Goal: Information Seeking & Learning: Learn about a topic

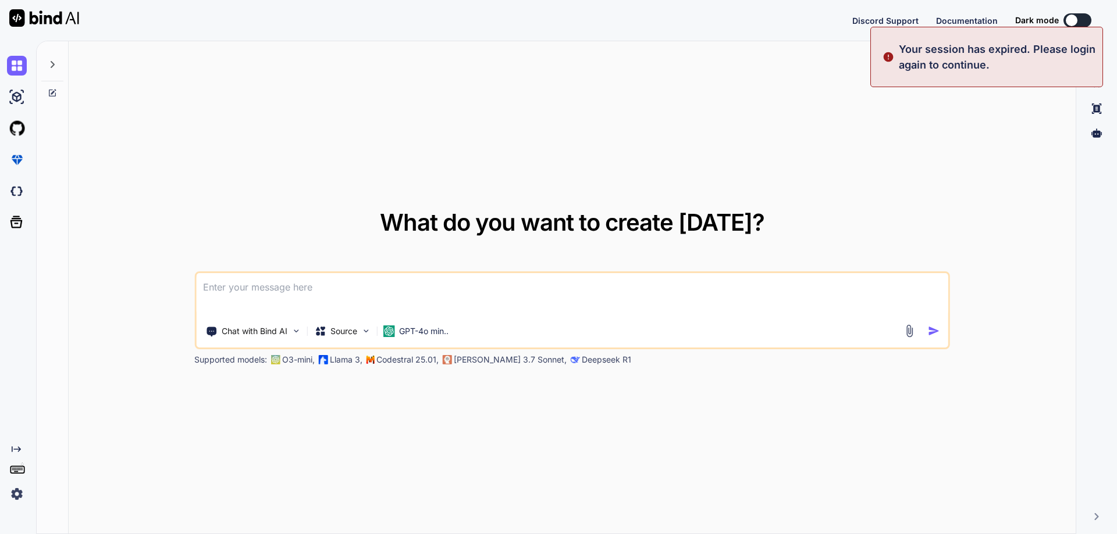
type textarea "x"
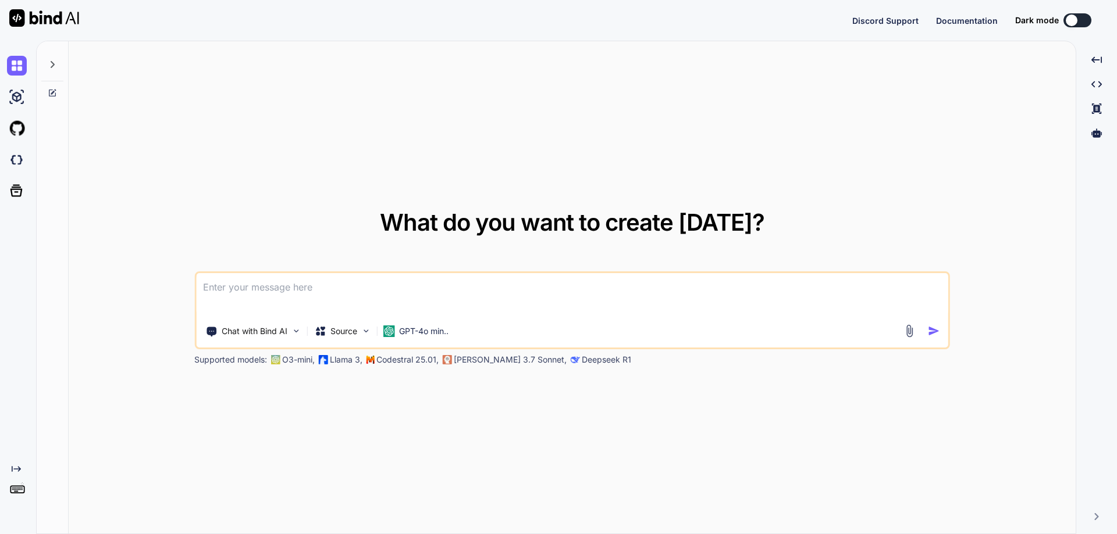
type textarea "x"
click at [6, 498] on div "Created with Pixso." at bounding box center [15, 474] width 31 height 59
click at [17, 491] on img at bounding box center [17, 494] width 20 height 20
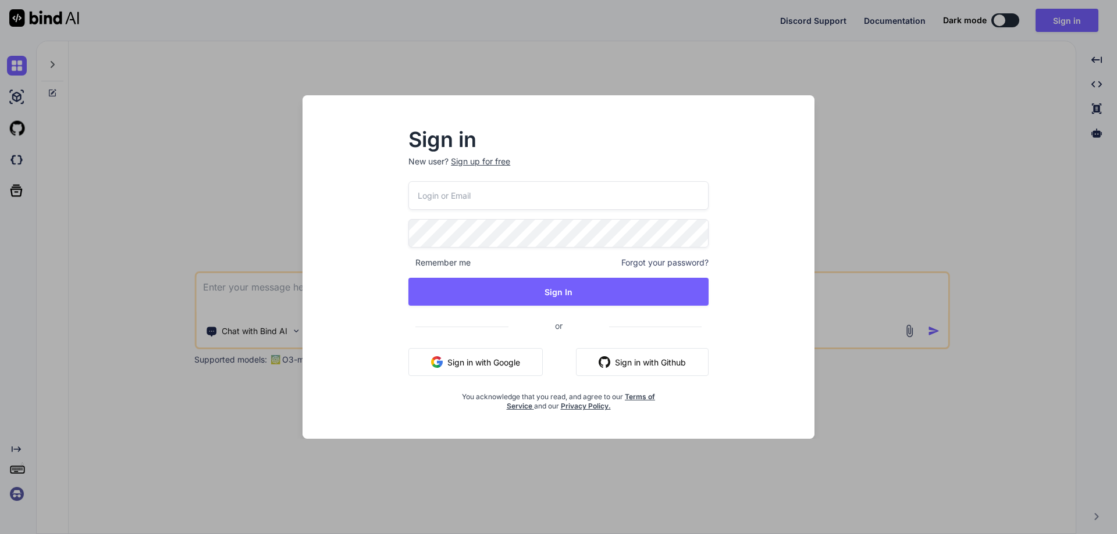
click at [484, 362] on button "Sign in with Google" at bounding box center [475, 362] width 134 height 28
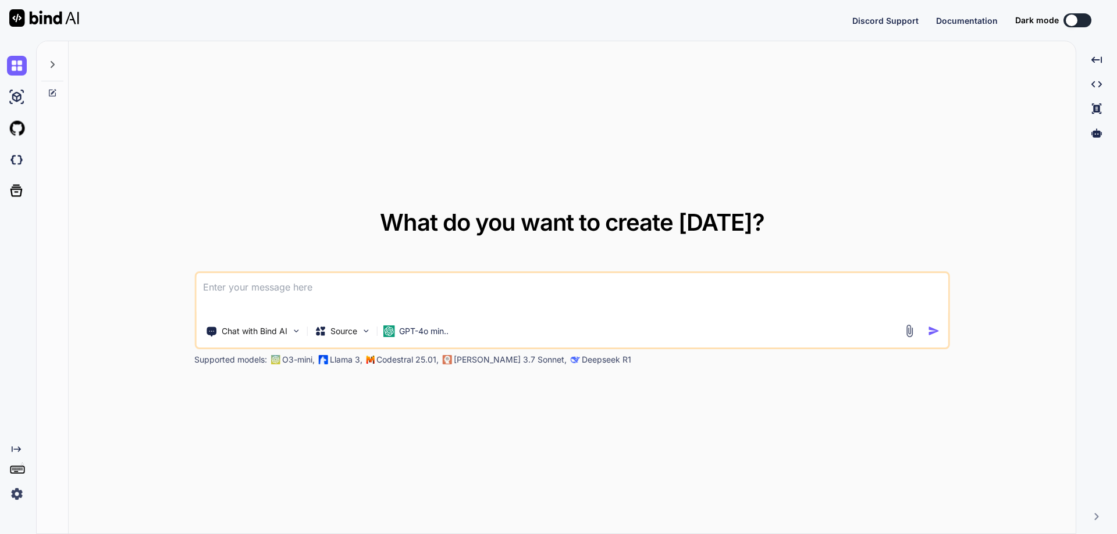
type textarea "x"
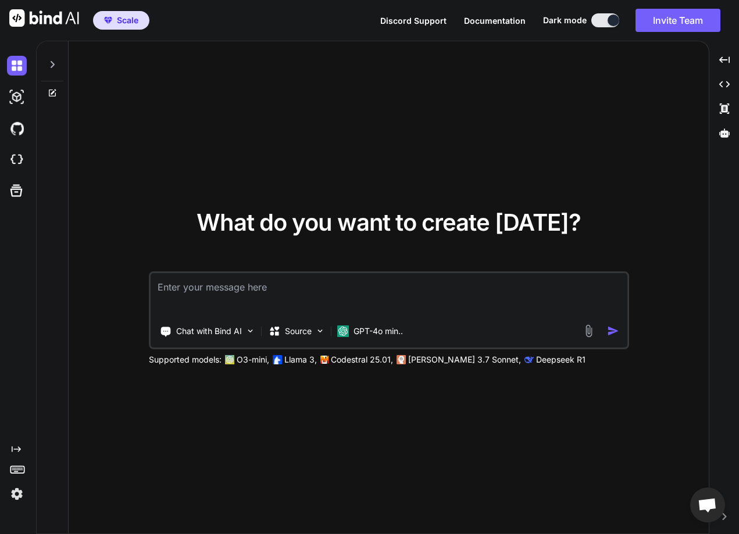
click at [46, 444] on div at bounding box center [53, 288] width 32 height 494
click at [12, 494] on img at bounding box center [17, 494] width 20 height 20
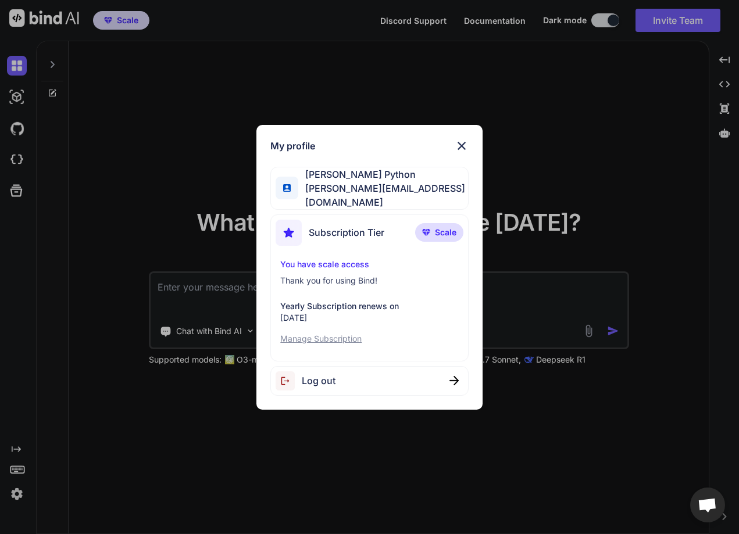
click at [169, 451] on div "My profile Abhinav Python abhinav@witarist.com Subscription Tier Scale You have…" at bounding box center [369, 267] width 739 height 534
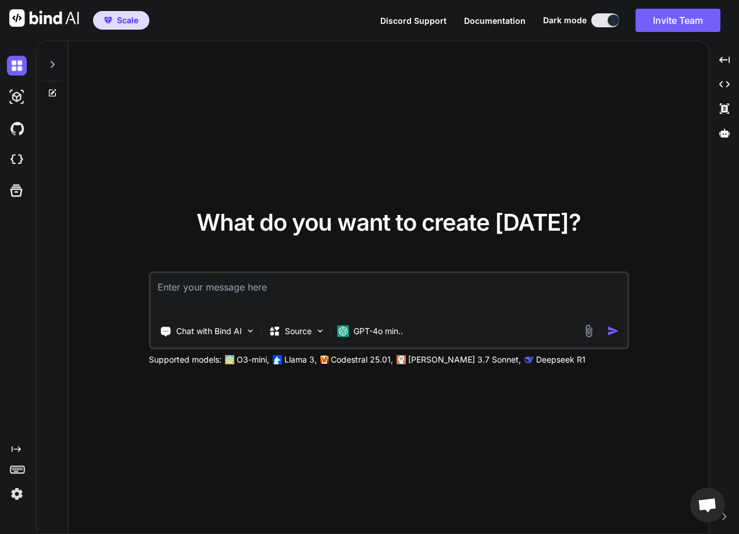
click at [10, 489] on img at bounding box center [17, 494] width 20 height 20
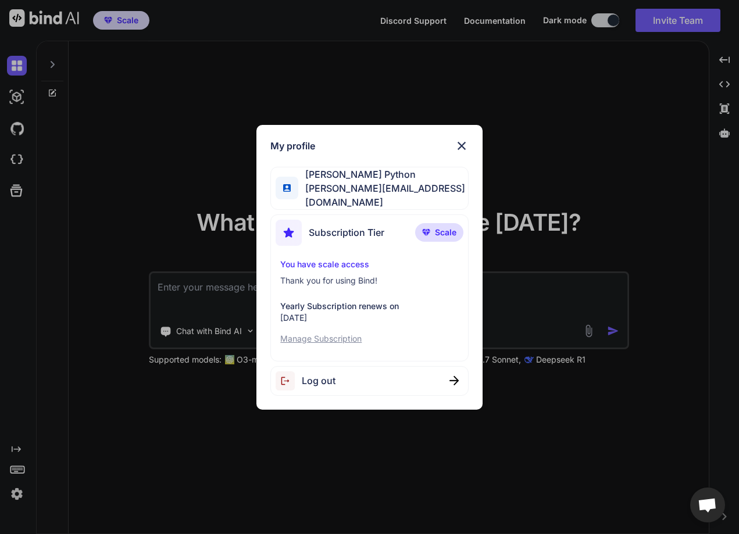
click at [209, 465] on div "My profile Abhinav Python abhinav@witarist.com Subscription Tier Scale You have…" at bounding box center [369, 267] width 739 height 534
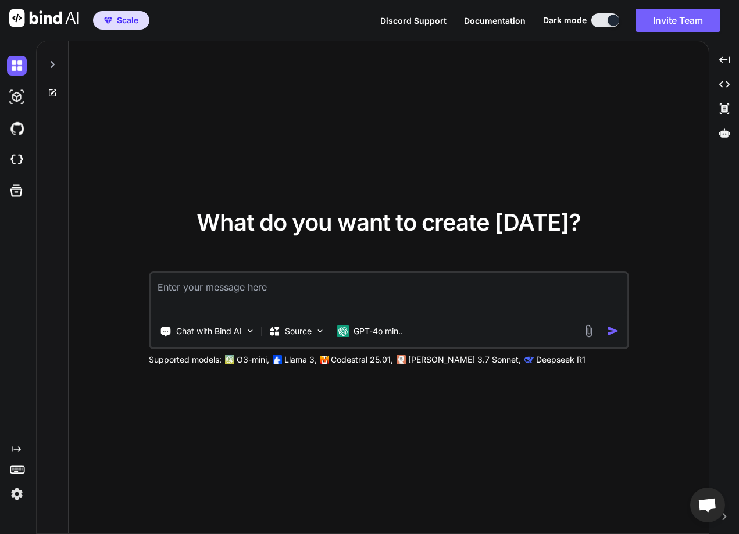
click at [436, 122] on div "What do you want to create today? Chat with Bind AI Source GPT-4o min.. Support…" at bounding box center [389, 288] width 640 height 494
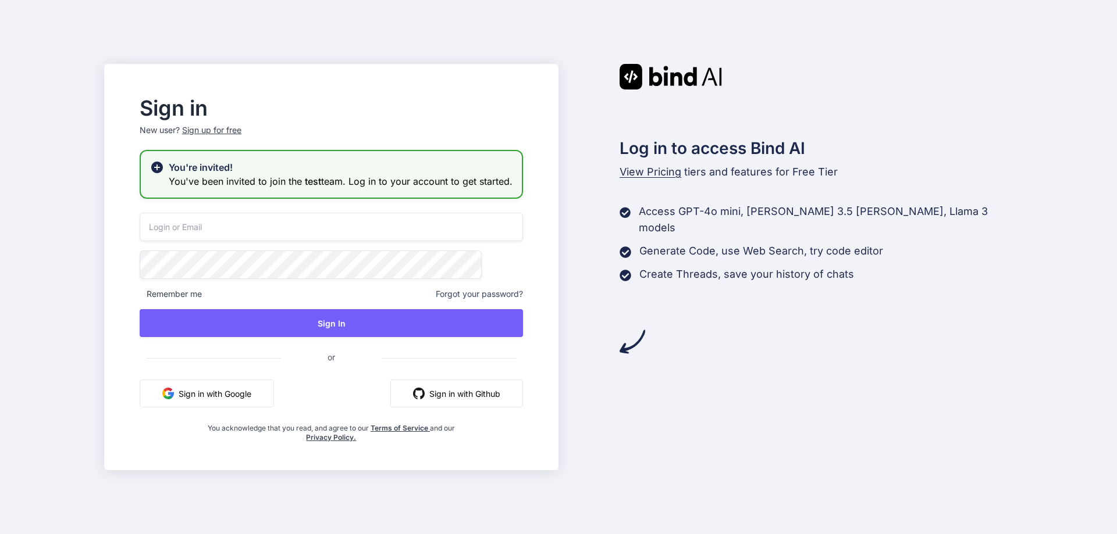
type input "kicilid501@leabro.com"
click at [297, 226] on input "kicilid501@leabro.com" at bounding box center [331, 227] width 383 height 28
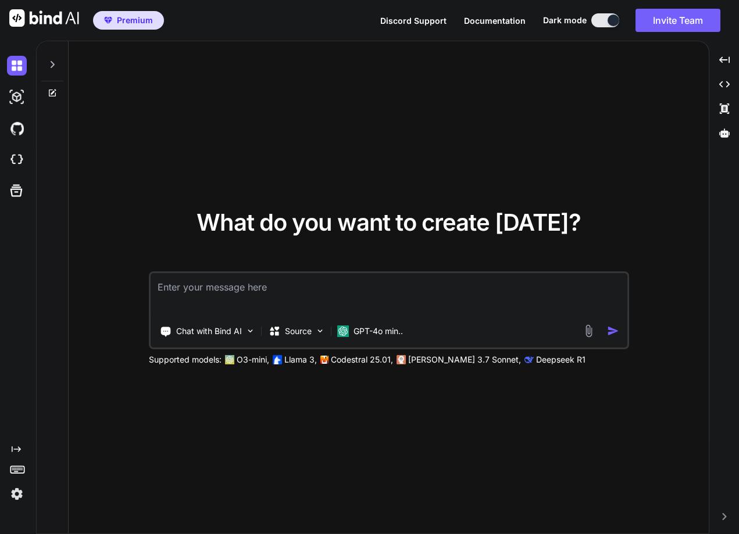
click at [10, 492] on img at bounding box center [17, 494] width 20 height 20
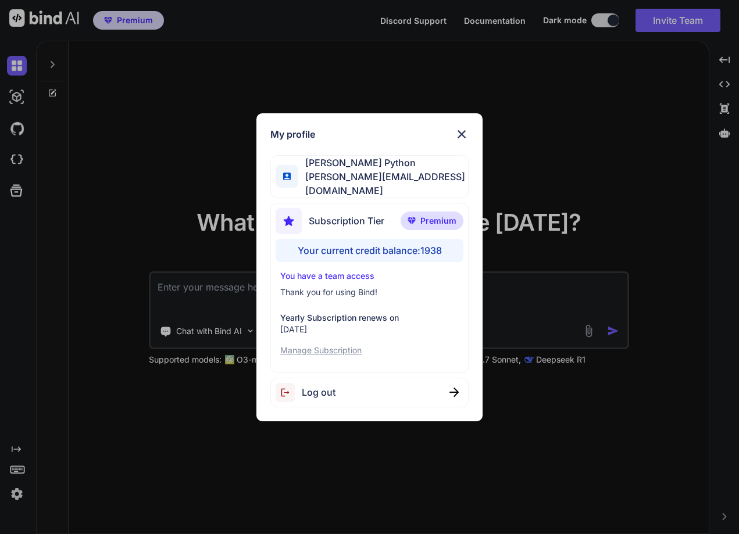
click at [334, 388] on span "Log out" at bounding box center [319, 393] width 34 height 14
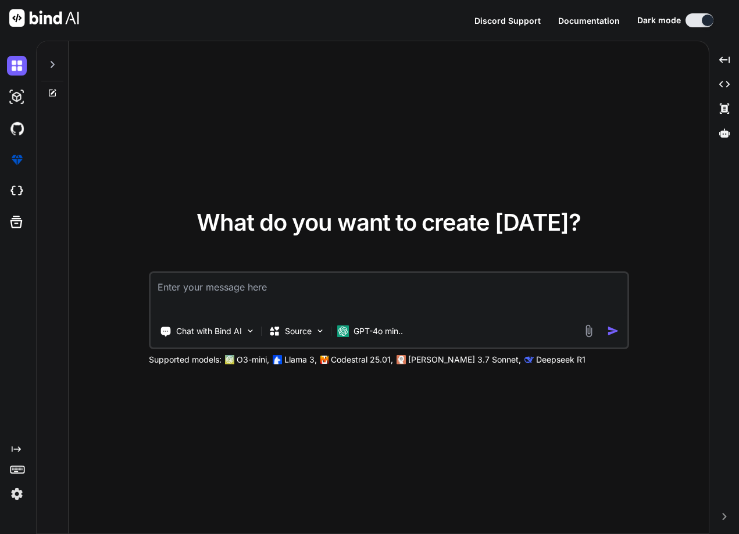
type textarea "x"
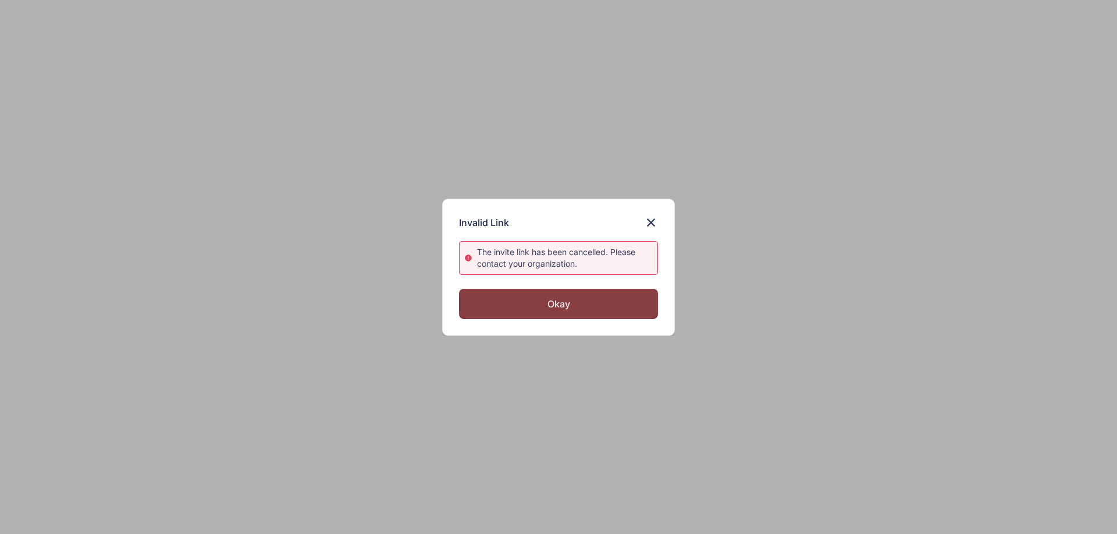
click at [576, 294] on div "Okay" at bounding box center [558, 304] width 199 height 30
click at [566, 304] on div "Okay" at bounding box center [558, 304] width 199 height 30
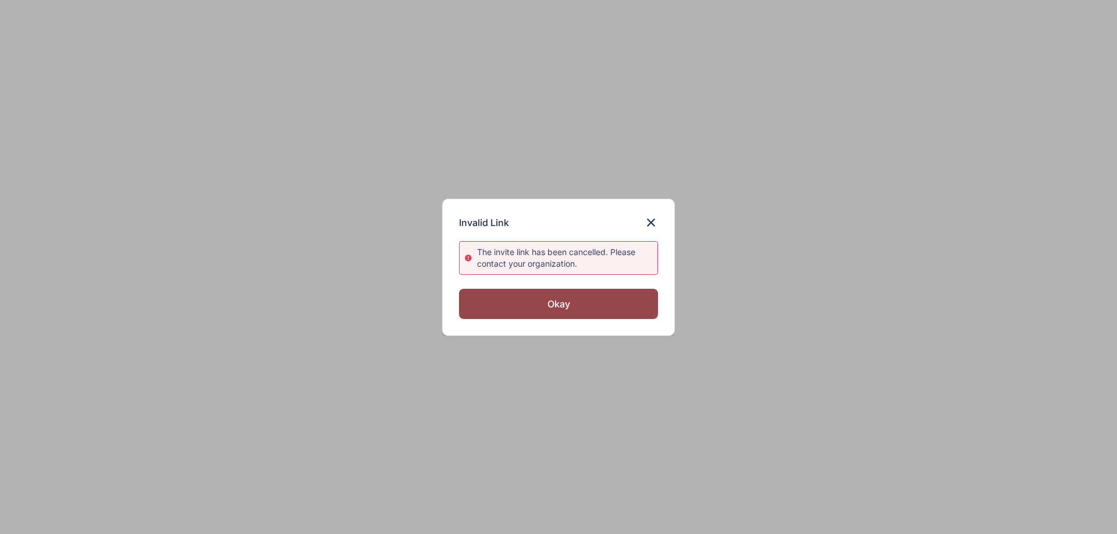
click at [649, 223] on img at bounding box center [651, 223] width 14 height 14
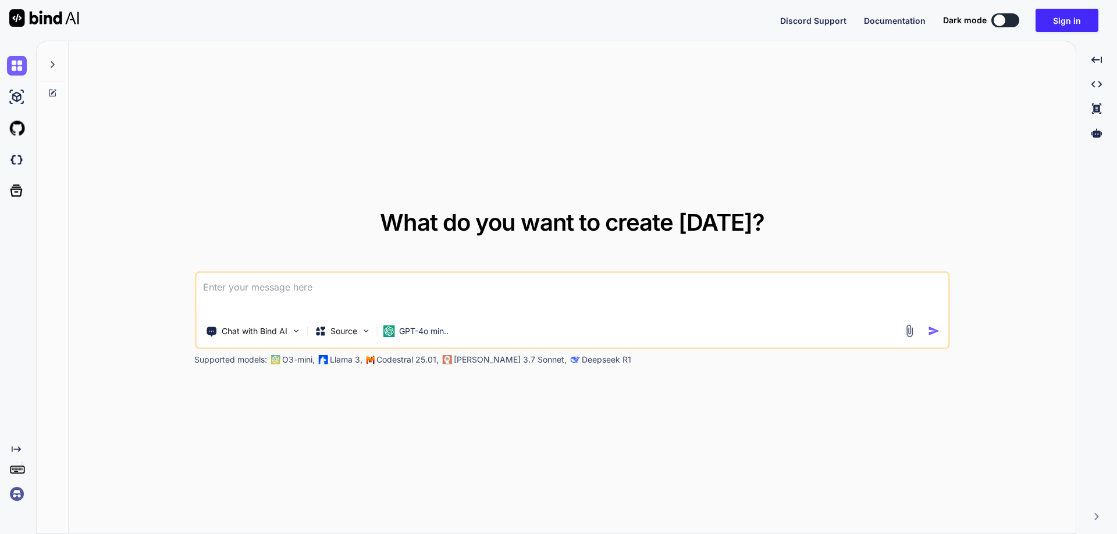
click at [15, 493] on img at bounding box center [17, 494] width 20 height 20
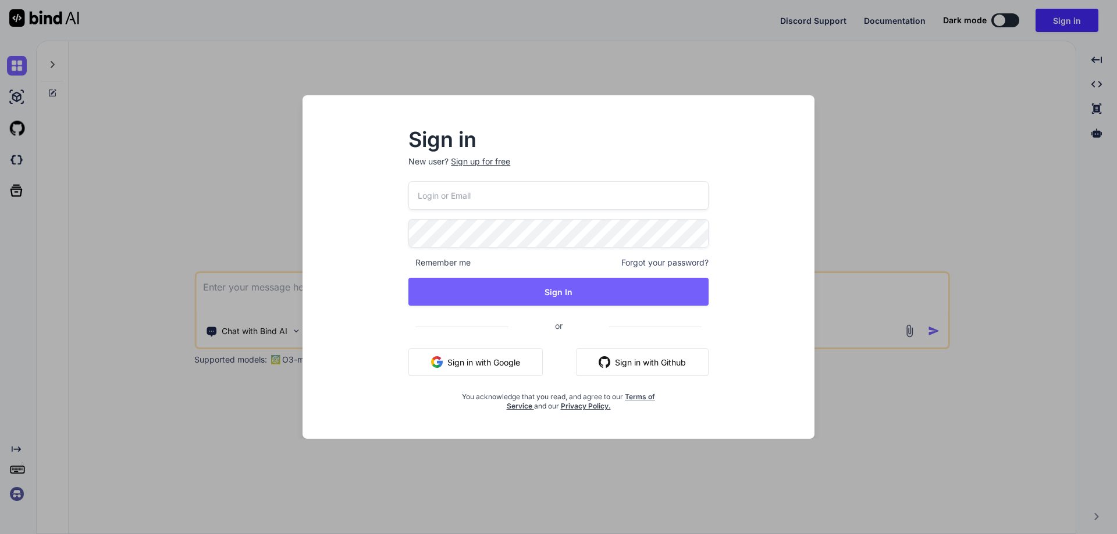
type input "[EMAIL_ADDRESS][DOMAIN_NAME]"
click at [455, 352] on button "Sign in with Google" at bounding box center [475, 362] width 134 height 28
click at [522, 207] on input "kicilid501@leabro.com" at bounding box center [558, 195] width 300 height 28
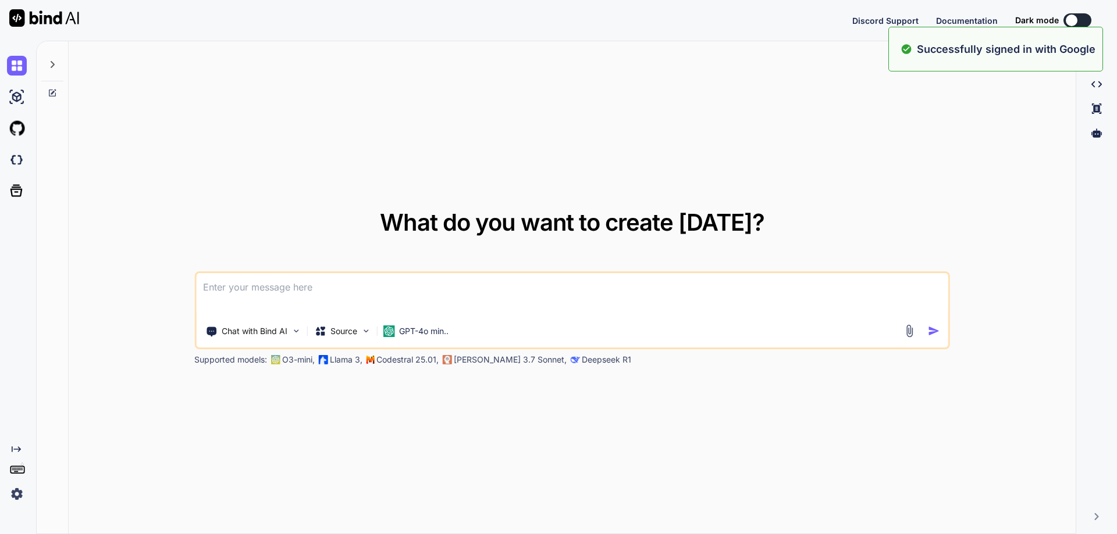
click at [21, 494] on img at bounding box center [17, 494] width 20 height 20
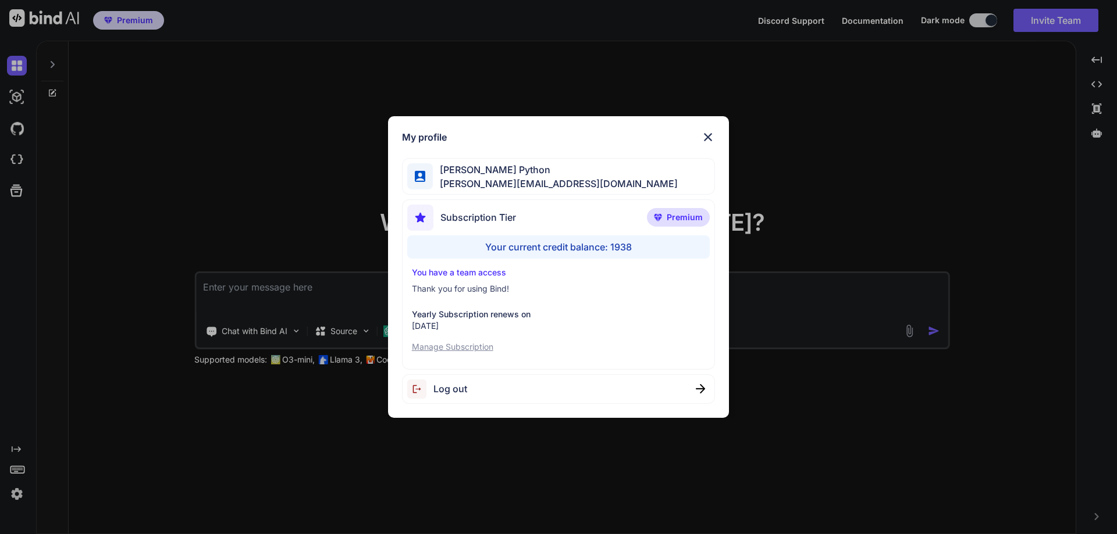
click at [256, 127] on div "My profile Abhinav Python abhinav@witarist.com Subscription Tier Premium Your c…" at bounding box center [558, 267] width 1117 height 534
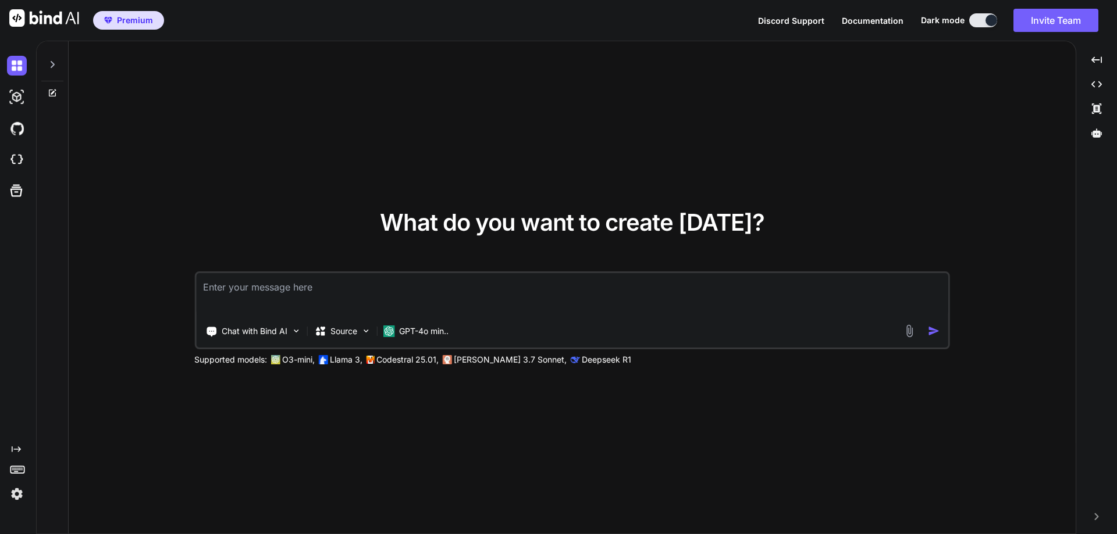
click at [27, 498] on div at bounding box center [19, 494] width 24 height 20
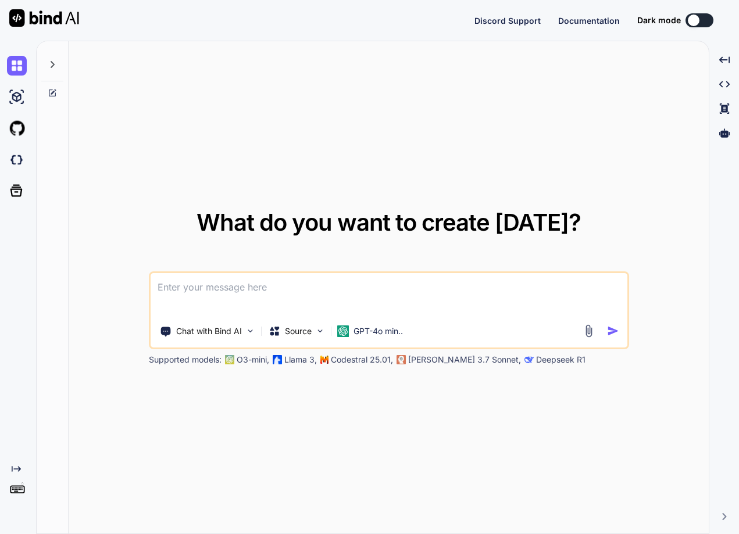
type textarea "x"
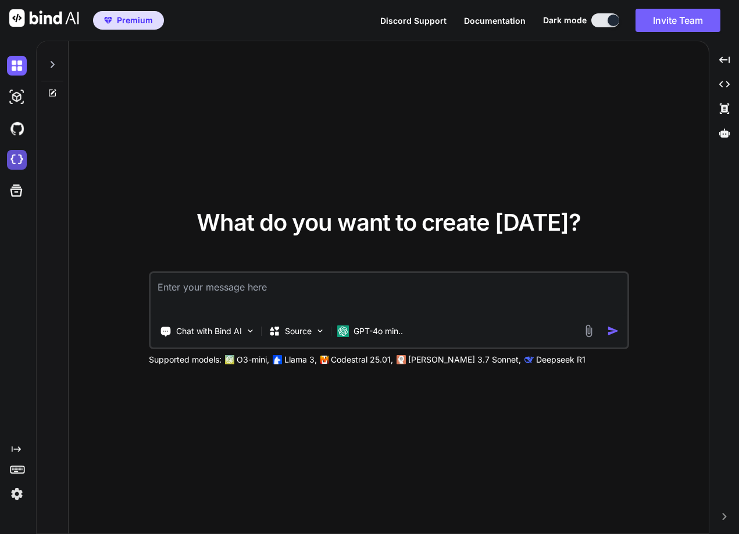
click at [18, 156] on img at bounding box center [17, 160] width 20 height 20
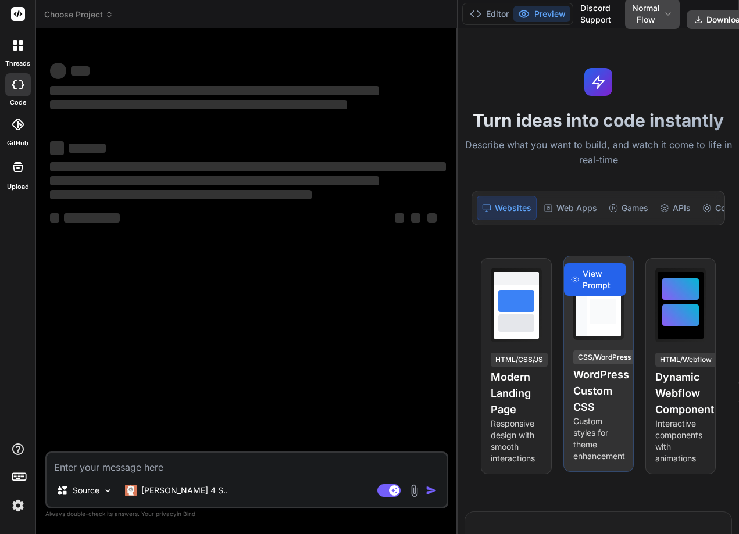
drag, startPoint x: 267, startPoint y: 277, endPoint x: 575, endPoint y: 277, distance: 308.3
click at [575, 277] on div "Choose Project Created with Pixso. Bind AI Web Search Created with Pixso. Code …" at bounding box center [387, 267] width 703 height 534
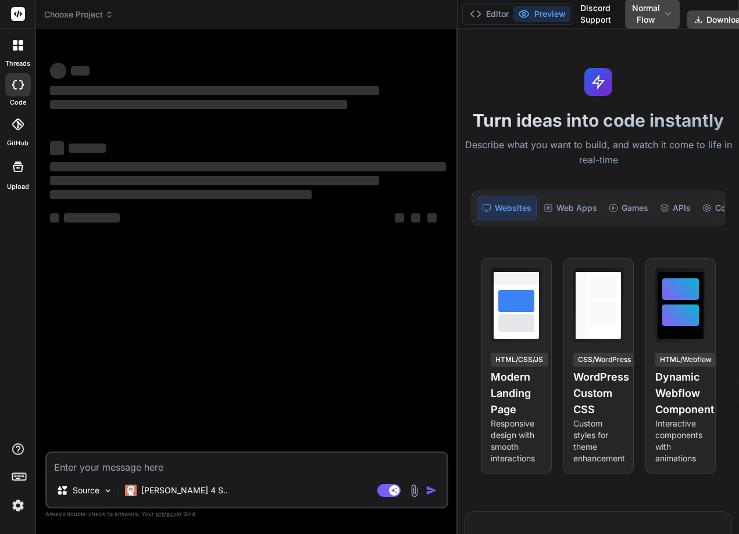
click at [16, 502] on img at bounding box center [18, 506] width 20 height 20
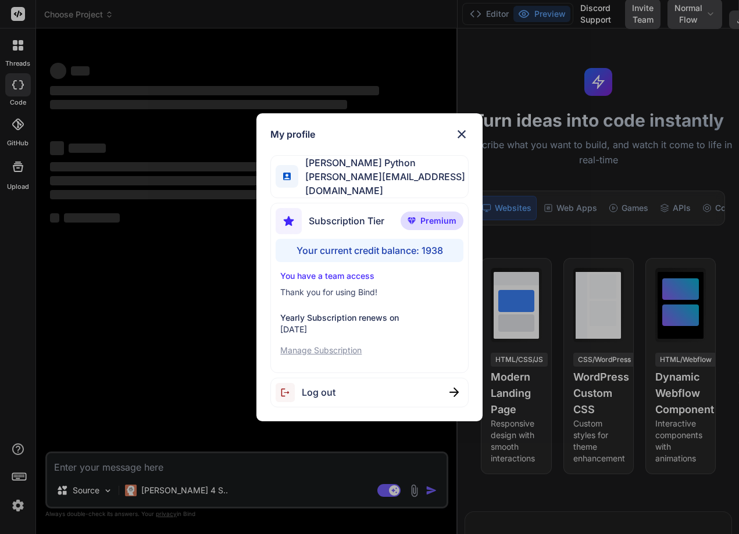
click at [461, 126] on div "My profile [PERSON_NAME] Python [PERSON_NAME][EMAIL_ADDRESS][DOMAIN_NAME] Subsc…" at bounding box center [369, 267] width 226 height 308
click at [457, 138] on img at bounding box center [462, 134] width 14 height 14
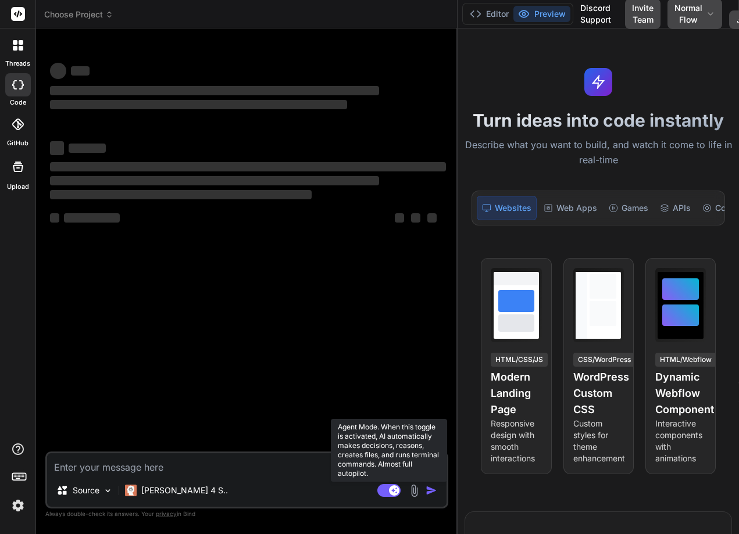
click at [401, 493] on icon at bounding box center [388, 490] width 23 height 13
type textarea "x"
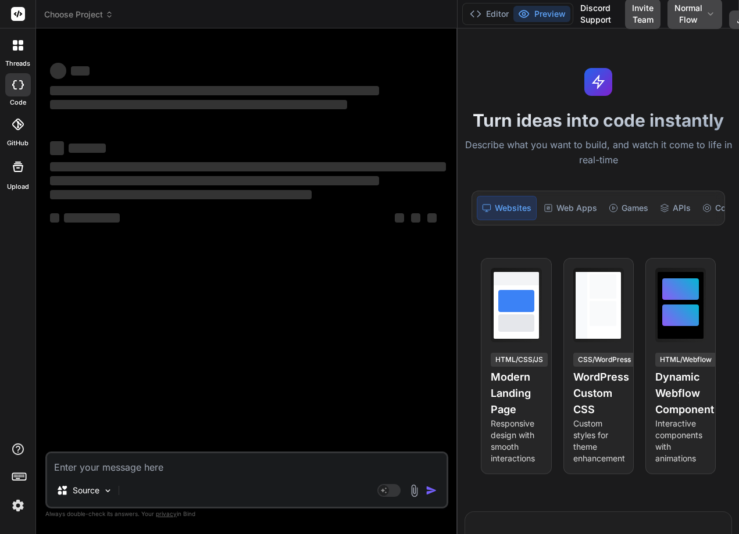
click at [186, 464] on textarea at bounding box center [247, 464] width 400 height 21
type textarea "h"
type textarea "x"
type textarea "he"
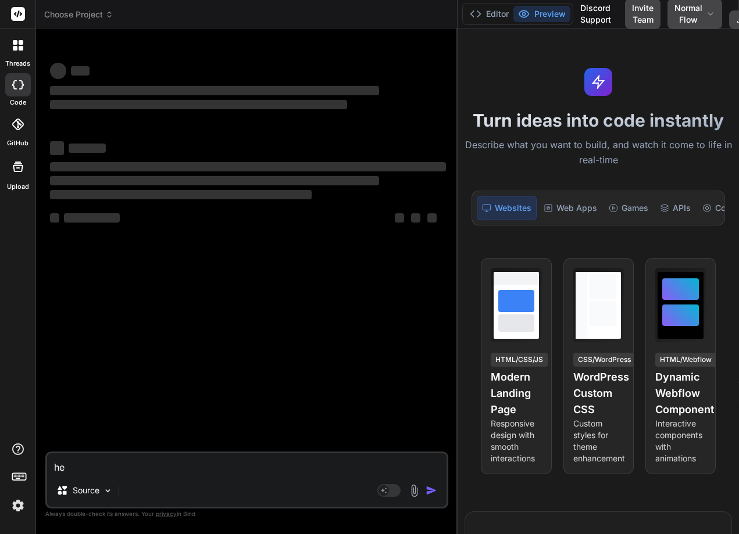
type textarea "x"
type textarea "hel"
type textarea "x"
type textarea "hell"
type textarea "x"
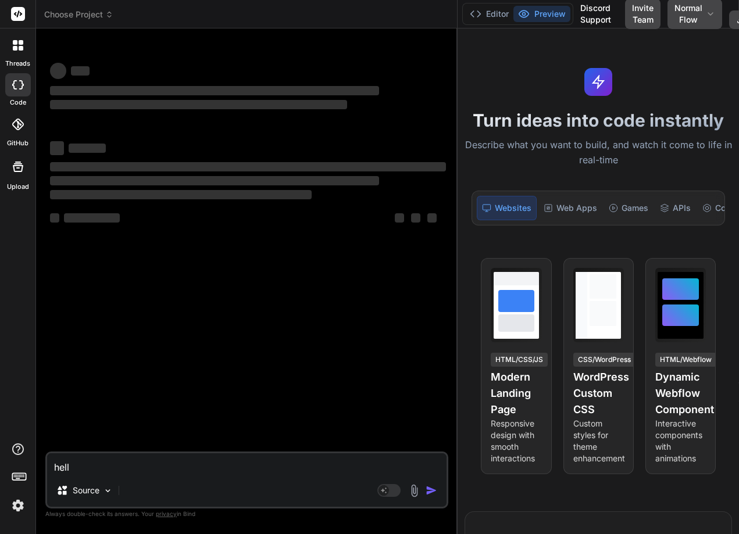
type textarea "hello"
type textarea "x"
type textarea "hello"
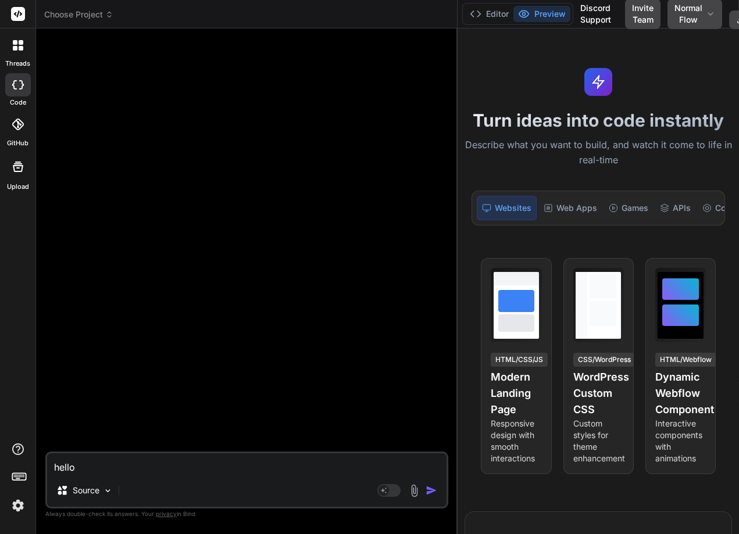
click at [432, 490] on img "button" at bounding box center [432, 491] width 12 height 12
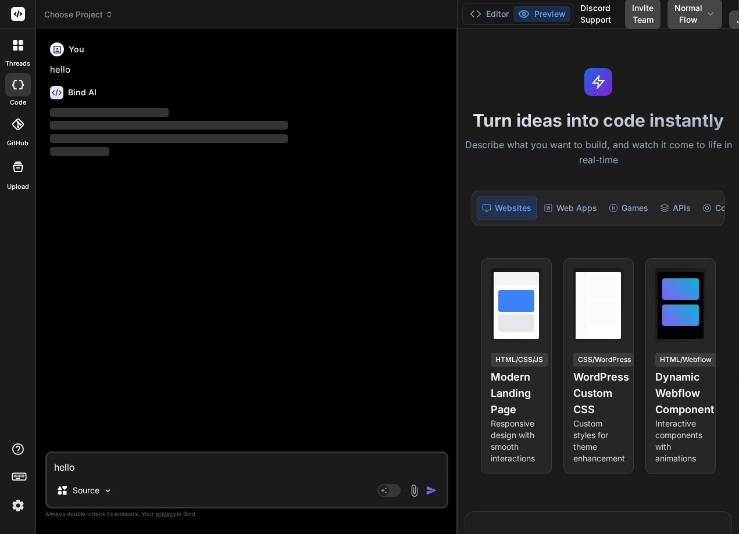
click at [17, 498] on img at bounding box center [18, 506] width 20 height 20
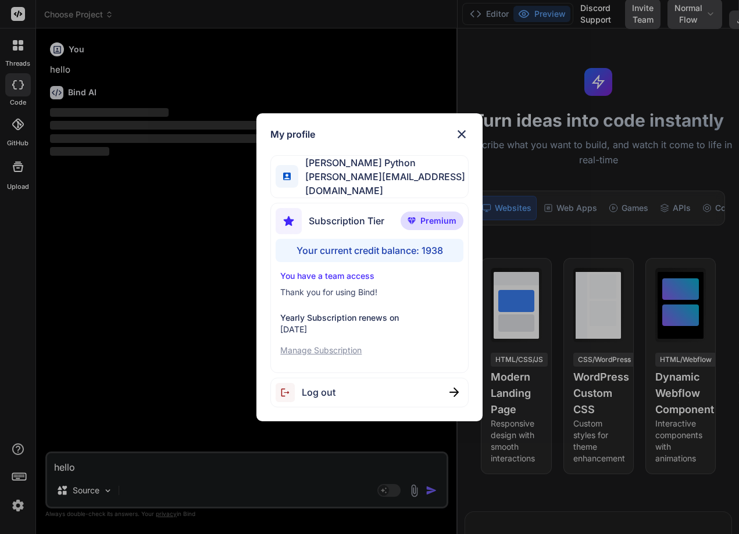
click at [460, 135] on img at bounding box center [462, 134] width 14 height 14
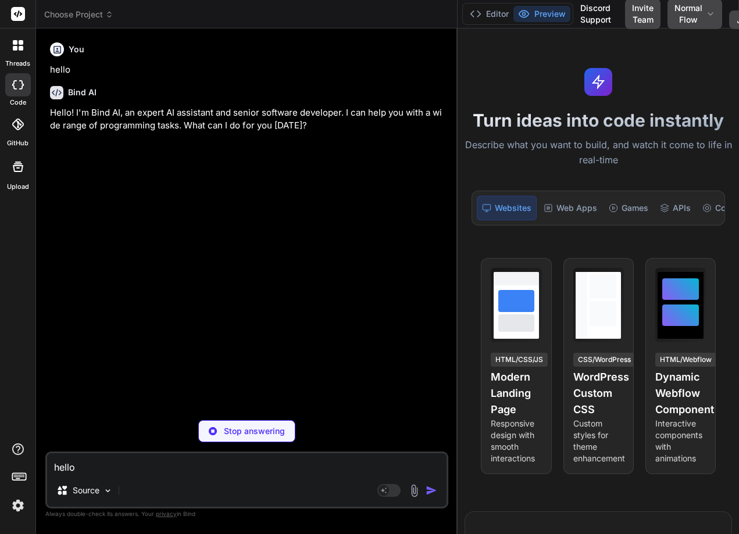
type textarea "x"
click at [13, 507] on img at bounding box center [18, 506] width 20 height 20
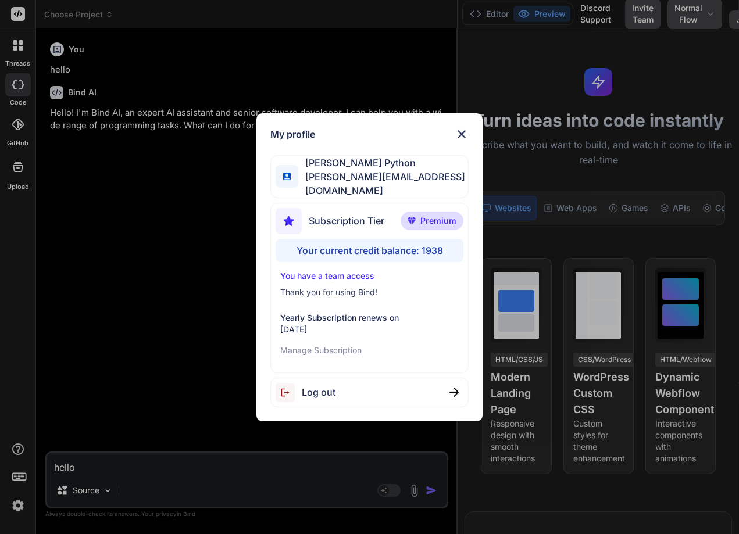
click at [120, 369] on div "My profile Abhinav Python abhinav@witarist.com Subscription Tier Premium Your c…" at bounding box center [369, 267] width 739 height 534
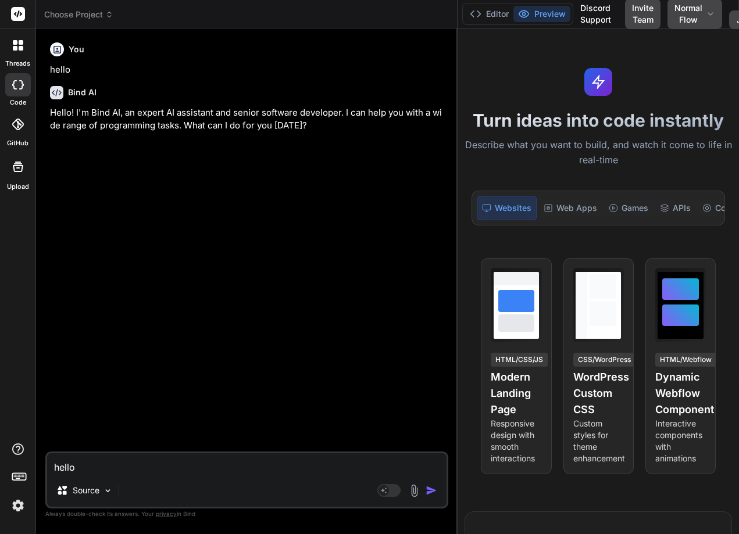
click at [19, 503] on img at bounding box center [18, 506] width 20 height 20
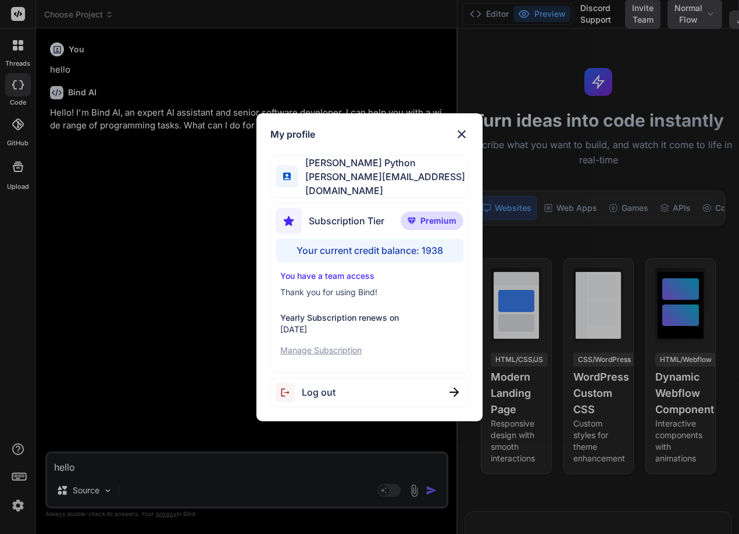
click at [195, 282] on div "My profile Abhinav Python abhinav@witarist.com Subscription Tier Premium Your c…" at bounding box center [369, 267] width 739 height 534
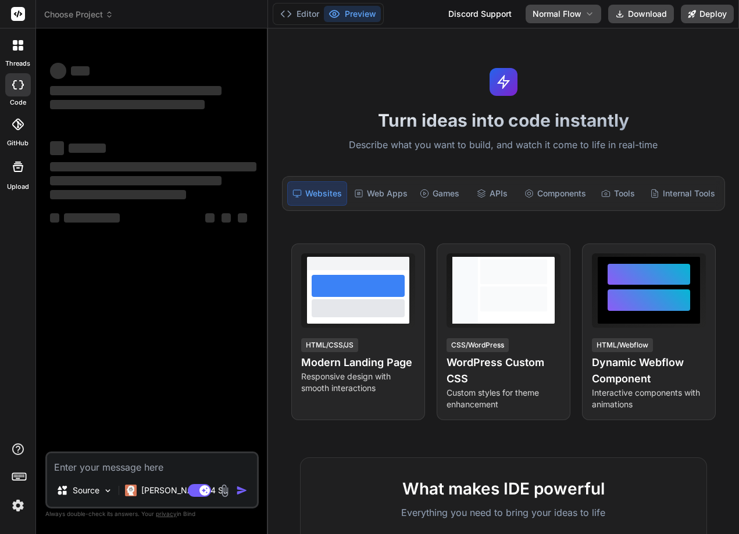
click at [16, 505] on img at bounding box center [18, 506] width 20 height 20
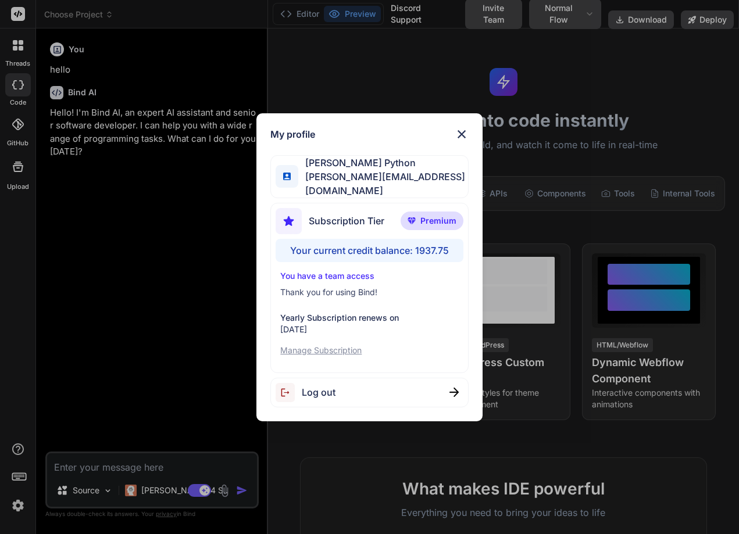
click at [465, 133] on img at bounding box center [462, 134] width 14 height 14
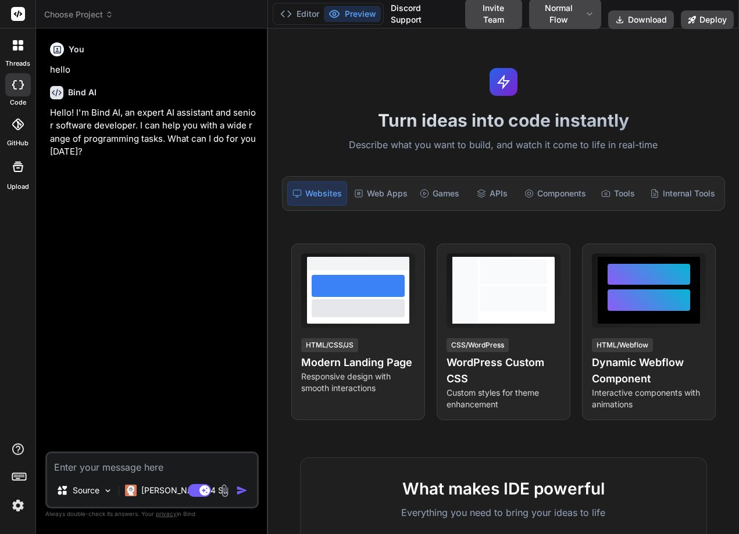
click at [90, 467] on textarea at bounding box center [152, 464] width 210 height 21
type textarea "x"
type textarea "w"
type textarea "x"
type textarea "wh"
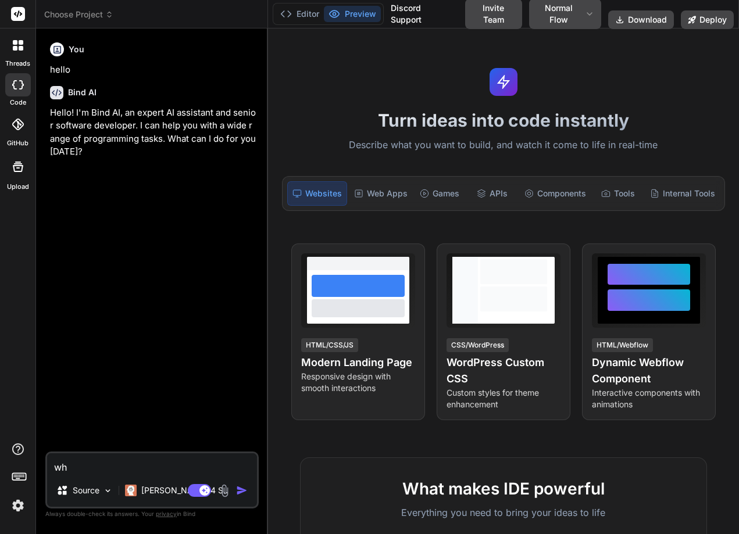
type textarea "x"
type textarea "wha"
type textarea "x"
type textarea "what"
type textarea "x"
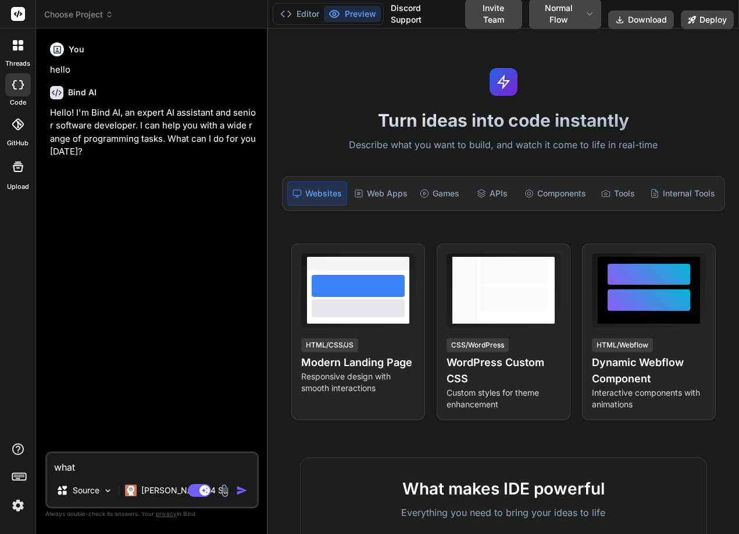
type textarea "what"
type textarea "x"
type textarea "what i"
type textarea "x"
type textarea "what is"
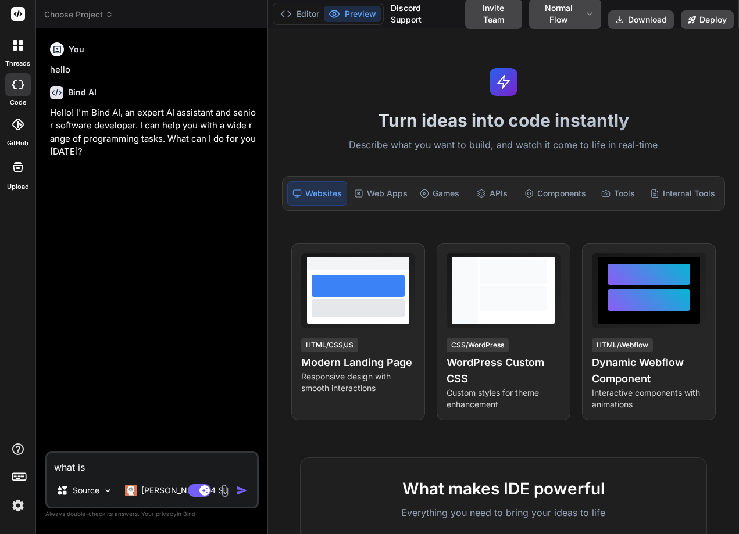
type textarea "x"
type textarea "what is"
type textarea "x"
type textarea "what is p"
type textarea "x"
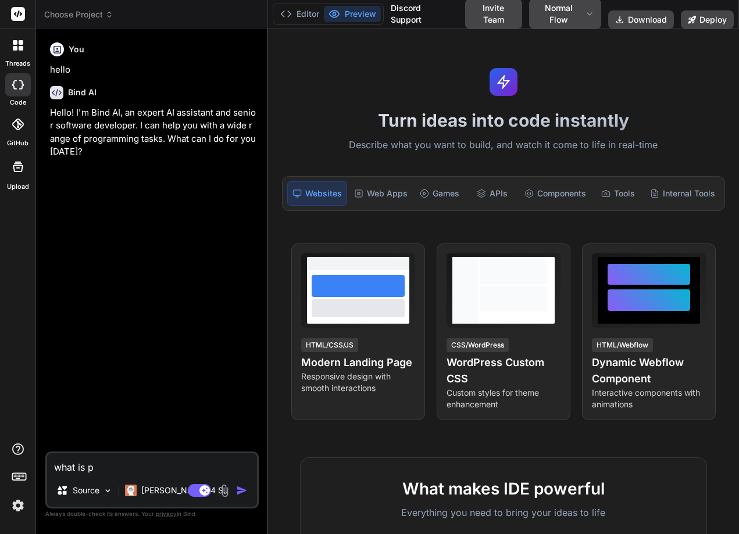
type textarea "what is py"
type textarea "x"
type textarea "what is pyt"
type textarea "x"
type textarea "what is pyth"
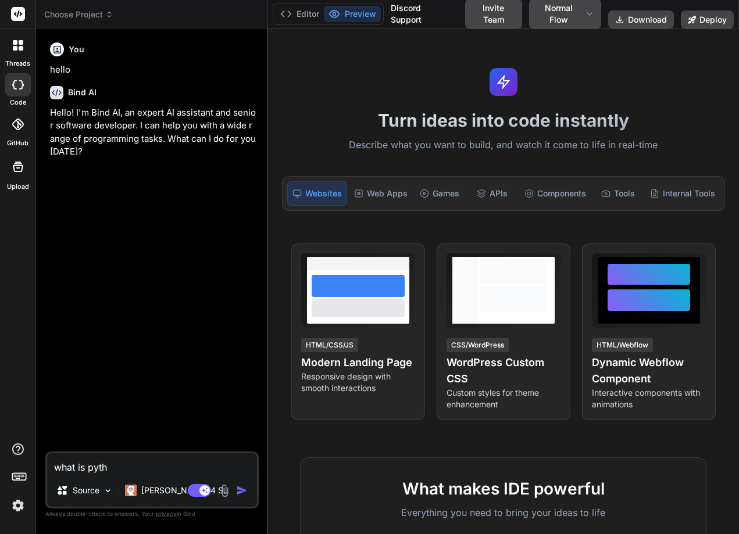
type textarea "x"
type textarea "what is pythn"
type textarea "x"
type textarea "what is pyth"
type textarea "x"
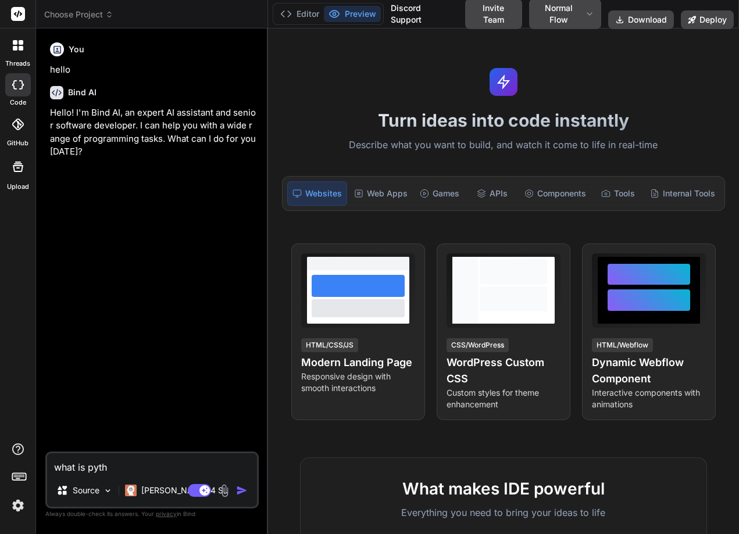
type textarea "what is pytho"
type textarea "x"
type textarea "what is python"
type textarea "x"
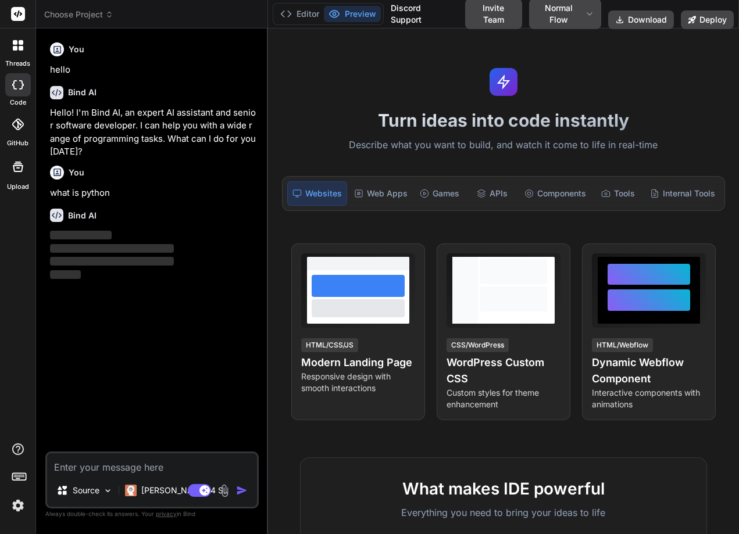
scroll to position [419, 0]
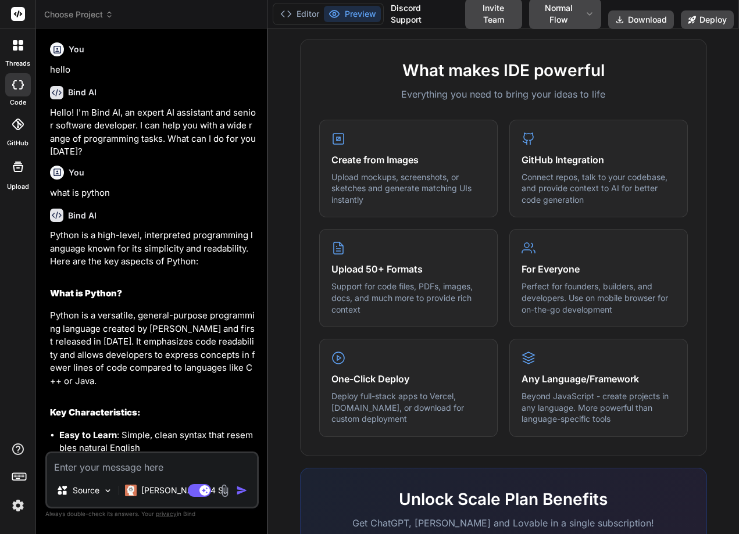
type textarea "x"
click at [10, 508] on img at bounding box center [18, 506] width 20 height 20
